Goal: Task Accomplishment & Management: Use online tool/utility

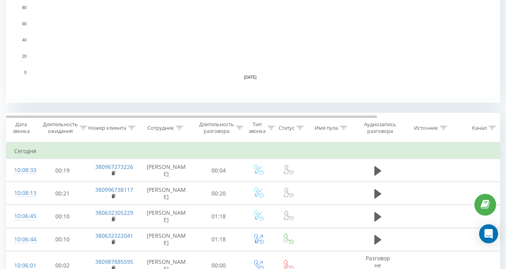
scroll to position [206, 0]
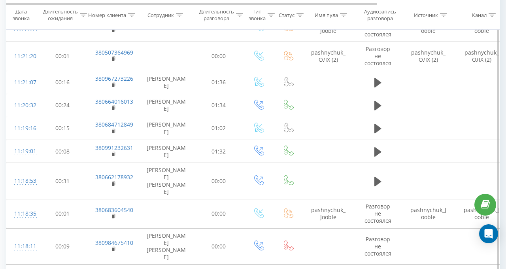
scroll to position [2428, 0]
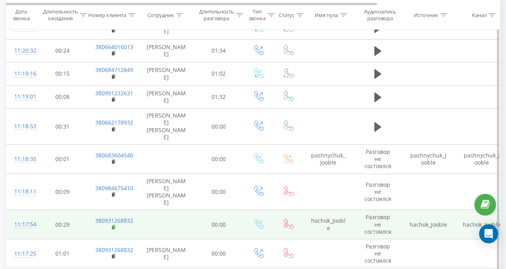
click at [112, 226] on rect at bounding box center [113, 228] width 2 height 4
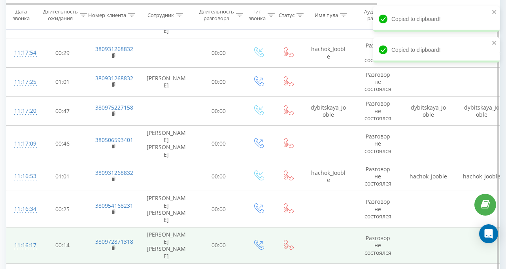
scroll to position [2586, 0]
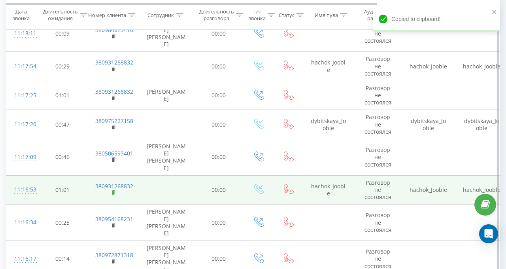
click at [112, 191] on rect at bounding box center [113, 193] width 2 height 4
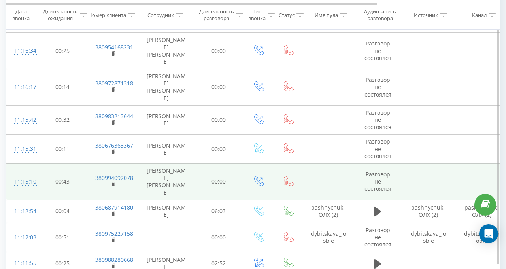
scroll to position [2784, 0]
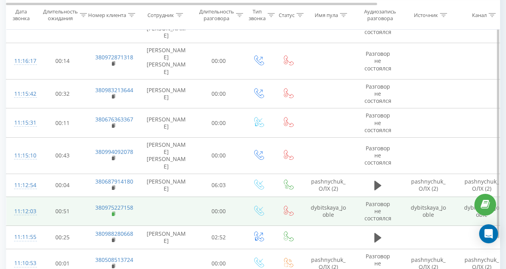
click at [114, 211] on icon at bounding box center [114, 214] width 4 height 6
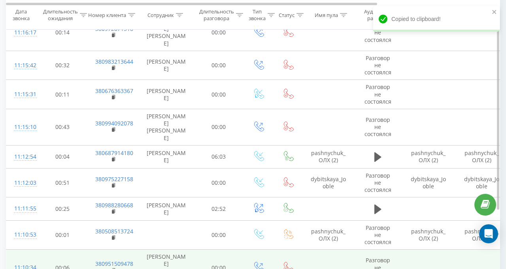
scroll to position [2830, 0]
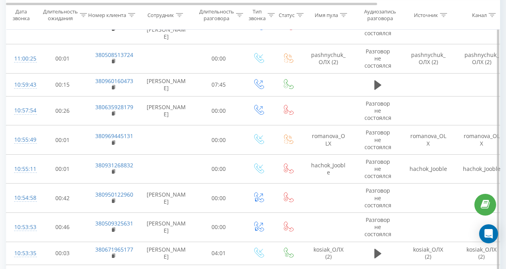
scroll to position [954, 0]
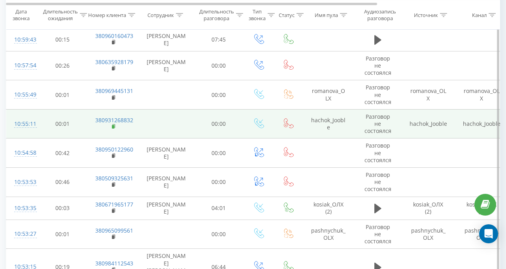
click at [113, 125] on rect at bounding box center [113, 127] width 2 height 4
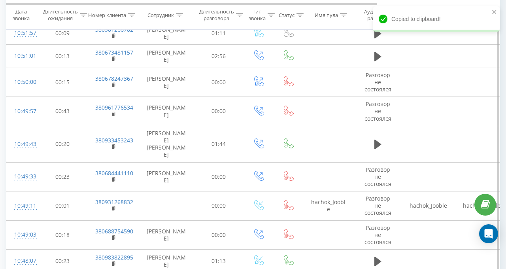
scroll to position [1270, 0]
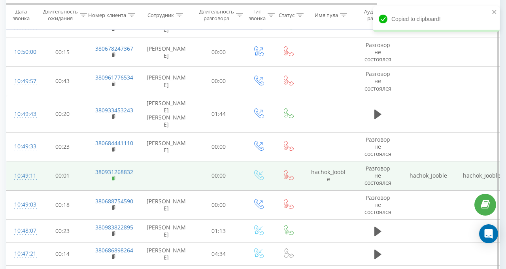
click at [113, 177] on rect at bounding box center [113, 179] width 2 height 4
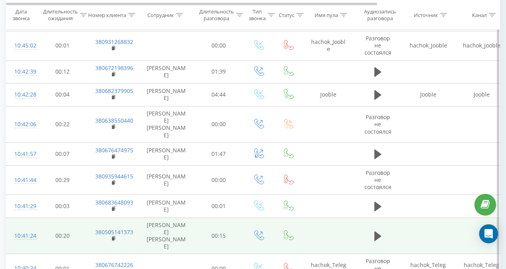
scroll to position [1665, 0]
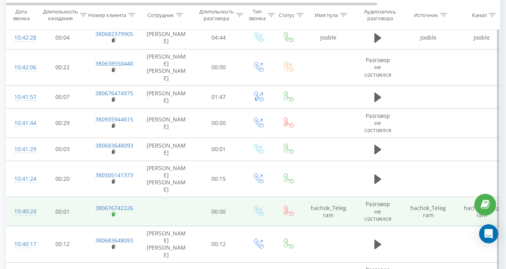
click at [113, 213] on rect at bounding box center [113, 215] width 2 height 4
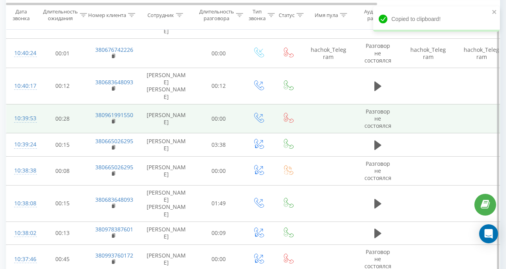
scroll to position [1863, 0]
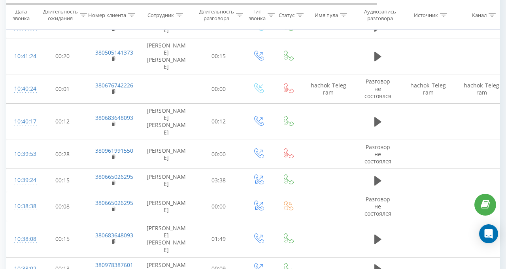
scroll to position [2769, 0]
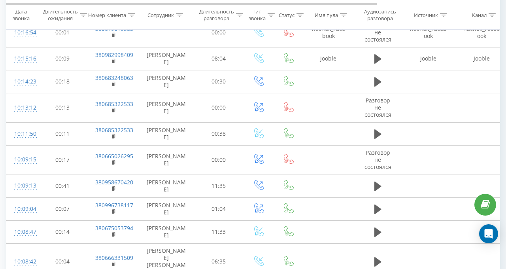
drag, startPoint x: 401, startPoint y: 212, endPoint x: 387, endPoint y: 214, distance: 14.0
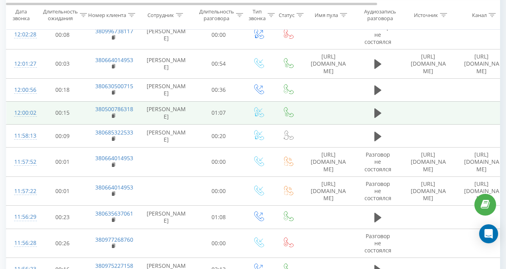
scroll to position [756, 0]
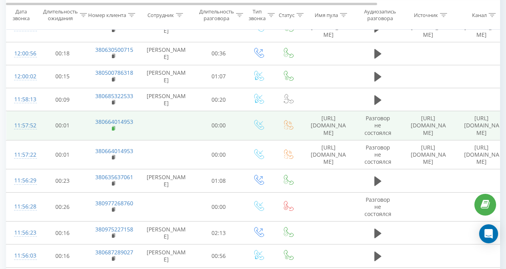
click at [113, 127] on rect at bounding box center [113, 129] width 2 height 4
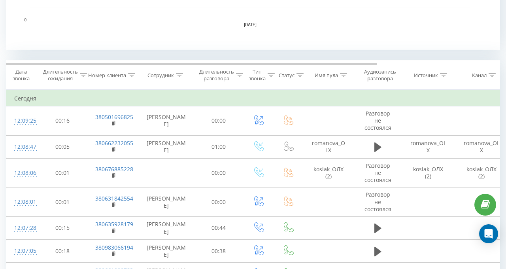
scroll to position [282, 0]
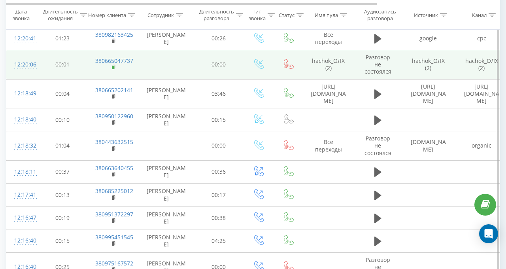
click at [113, 66] on rect at bounding box center [113, 68] width 2 height 4
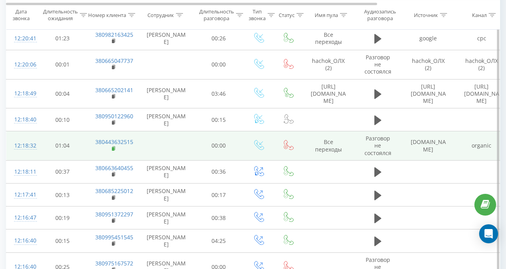
click at [112, 147] on rect at bounding box center [113, 149] width 2 height 4
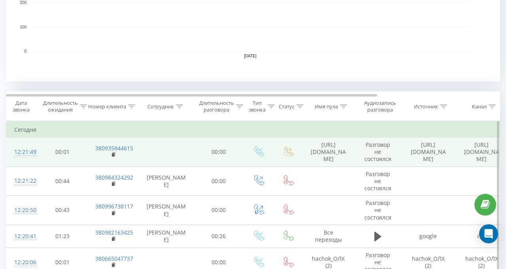
scroll to position [289, 0]
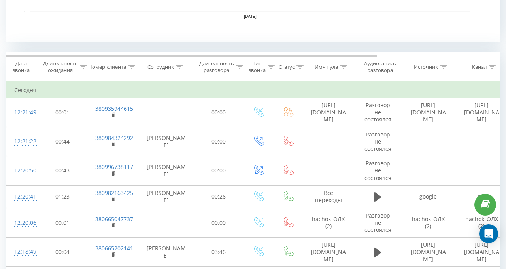
click at [178, 66] on icon at bounding box center [179, 67] width 7 height 4
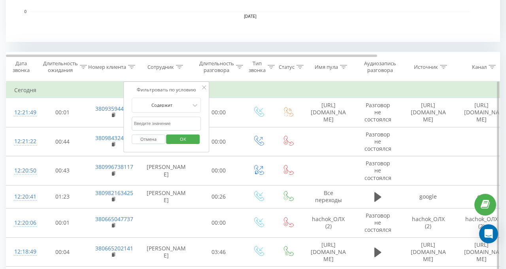
click at [164, 125] on input "text" at bounding box center [167, 124] width 70 height 14
type input "валерія"
click at [183, 137] on span "OK" at bounding box center [183, 139] width 22 height 12
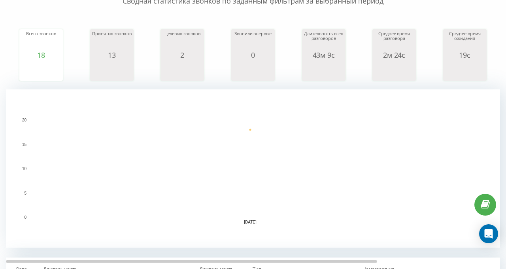
scroll to position [124, 0]
